Goal: Transaction & Acquisition: Purchase product/service

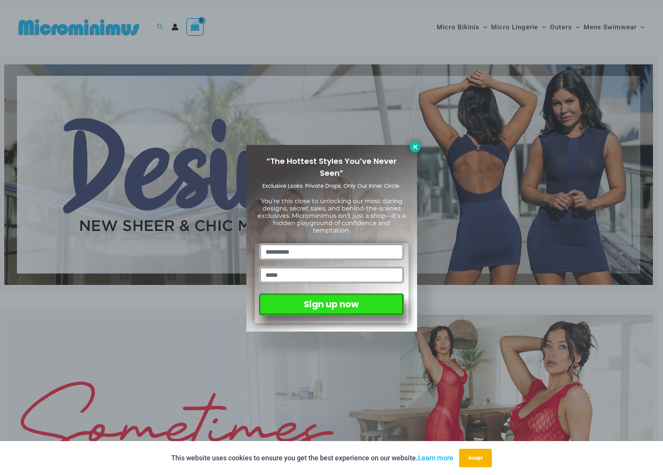
click at [412, 147] on icon at bounding box center [415, 146] width 7 height 7
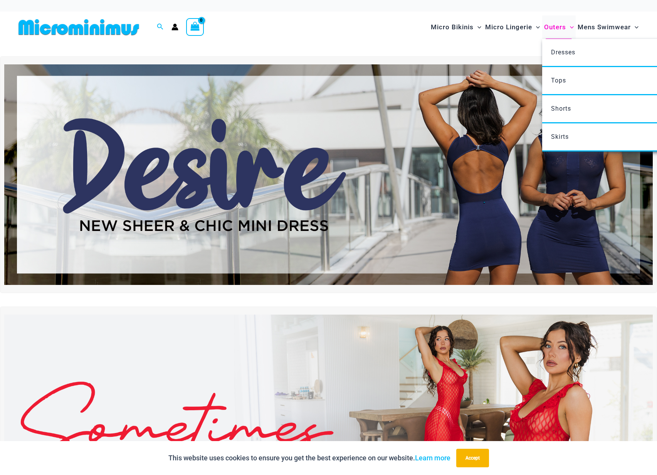
click at [555, 28] on span "Outers" at bounding box center [555, 27] width 22 height 20
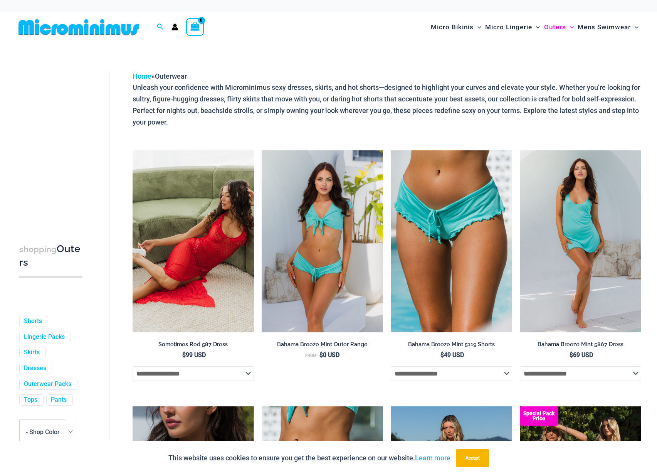
click at [104, 25] on img at bounding box center [78, 26] width 127 height 17
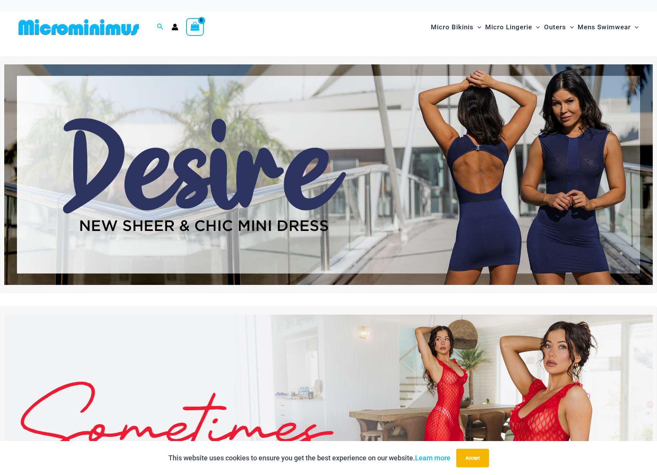
click at [506, 151] on img at bounding box center [328, 174] width 648 height 220
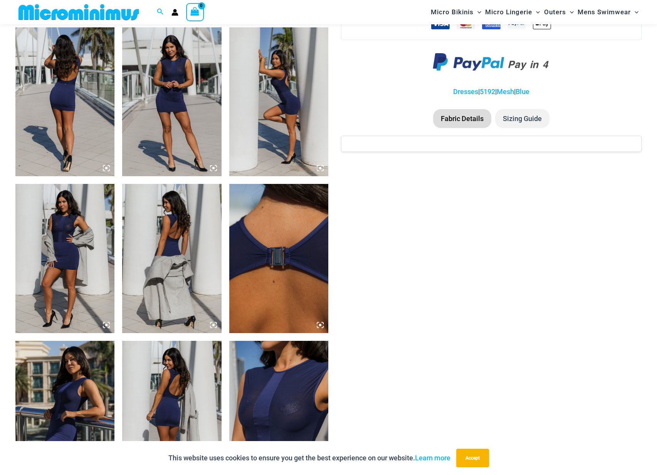
scroll to position [561, 0]
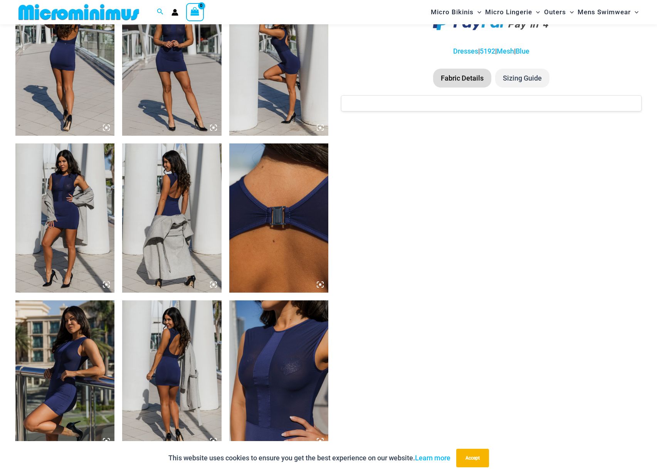
click at [291, 358] on img at bounding box center [278, 374] width 99 height 149
